Goal: Browse casually

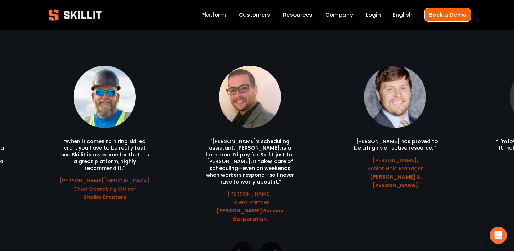
scroll to position [1509, 0]
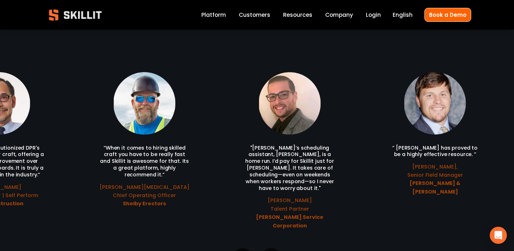
drag, startPoint x: 132, startPoint y: 189, endPoint x: 307, endPoint y: 195, distance: 175.0
click at [305, 194] on ul "“When it comes to hiring skilled craft you have to be really fast and Skillit i…" at bounding box center [257, 151] width 428 height 158
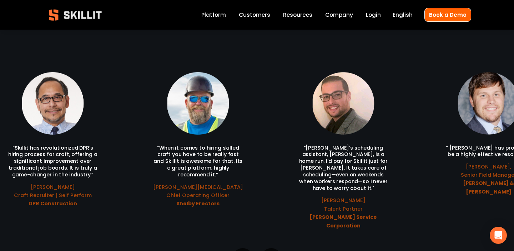
drag, startPoint x: 351, startPoint y: 186, endPoint x: 183, endPoint y: 181, distance: 168.1
click at [183, 181] on ul "“When it comes to hiring skilled craft you have to be really fast and Skillit i…" at bounding box center [257, 151] width 428 height 158
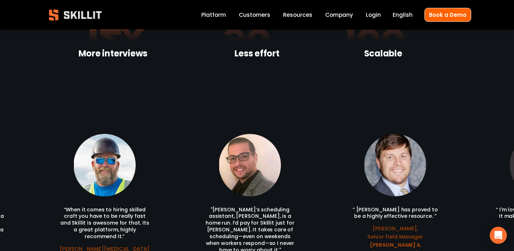
scroll to position [1509, 0]
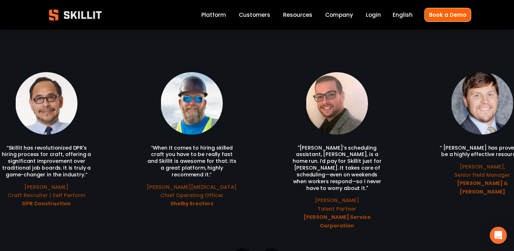
drag, startPoint x: 301, startPoint y: 158, endPoint x: 375, endPoint y: 177, distance: 76.5
click at [375, 177] on ul "“When it comes to hiring skilled craft you have to be really fast and Skillit i…" at bounding box center [257, 151] width 428 height 158
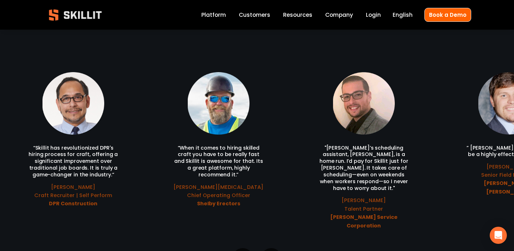
drag, startPoint x: 376, startPoint y: 177, endPoint x: 350, endPoint y: 177, distance: 26.1
click at [349, 177] on ul "“When it comes to hiring skilled craft you have to be really fast and Skillit i…" at bounding box center [257, 151] width 428 height 158
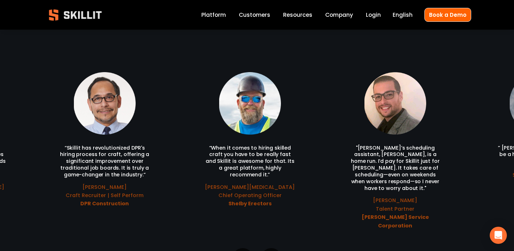
click at [386, 106] on ul "“When it comes to hiring skilled craft you have to be really fast and Skillit i…" at bounding box center [257, 151] width 428 height 158
